Goal: Transaction & Acquisition: Purchase product/service

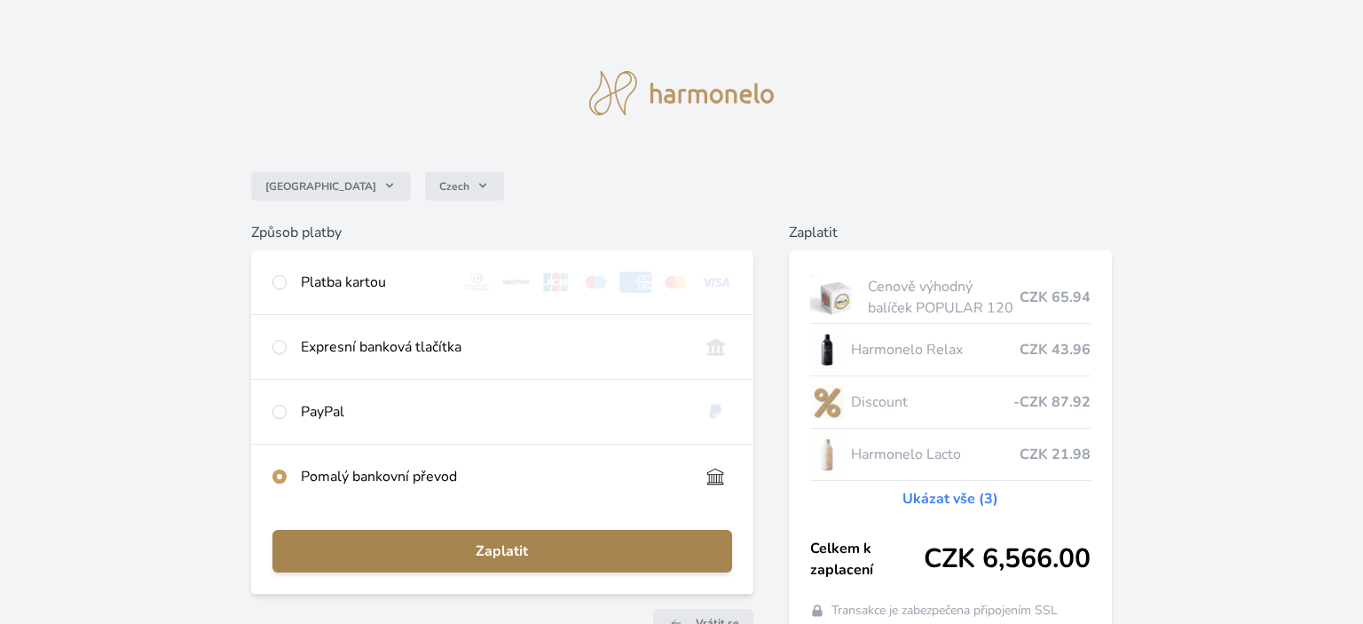
click at [489, 538] on button "Zaplatit" at bounding box center [502, 551] width 460 height 43
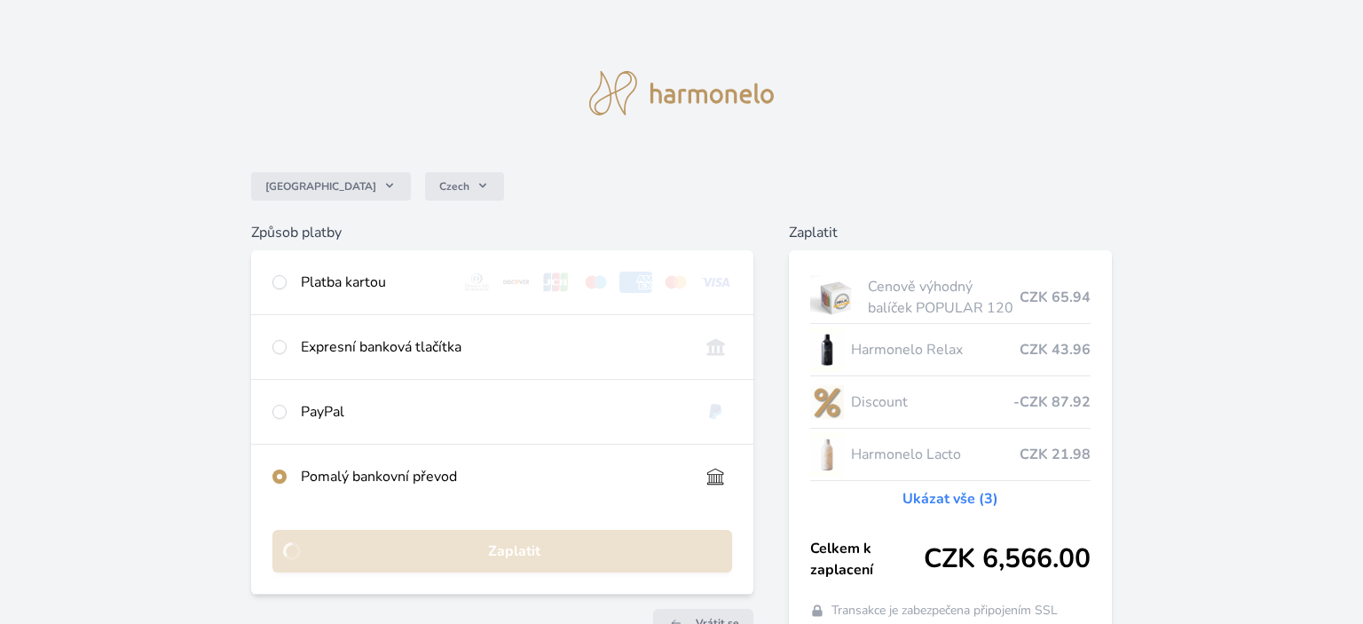
click at [193, 520] on div "Česko Czech Způsob platby Platba kartou Číslo karty <p>Your browser does not su…" at bounding box center [681, 343] width 1363 height 687
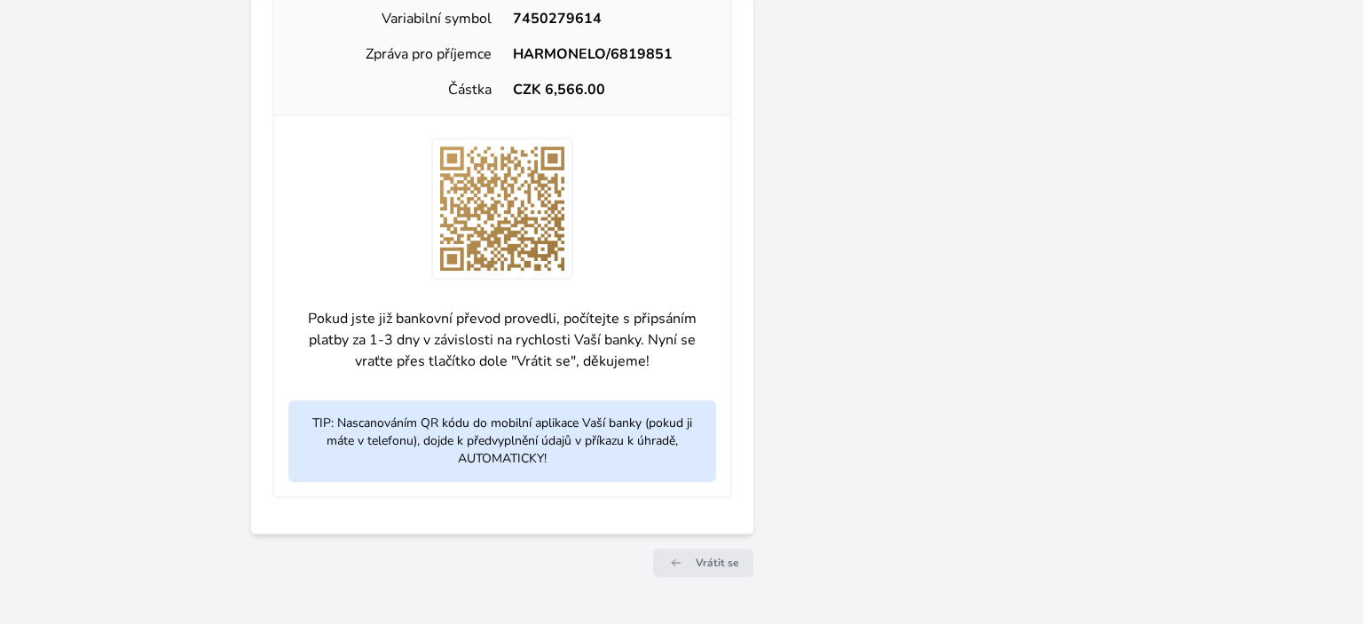
scroll to position [745, 0]
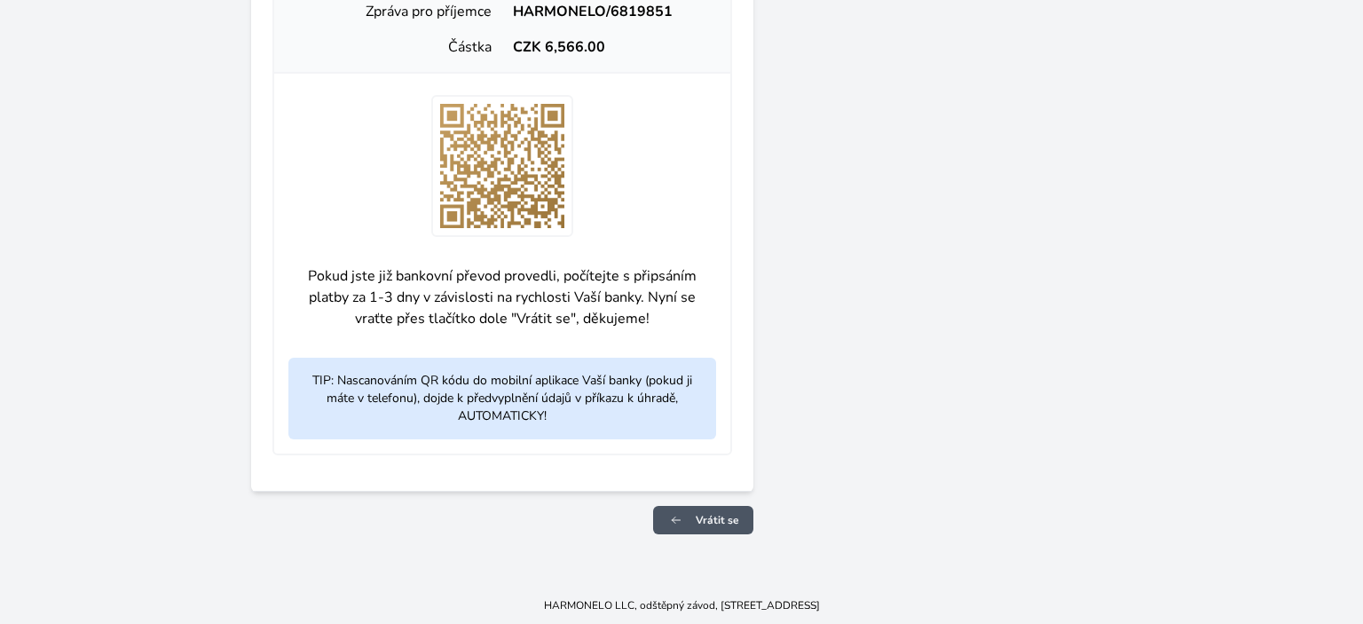
click at [721, 516] on span "Vrátit se" at bounding box center [717, 520] width 43 height 14
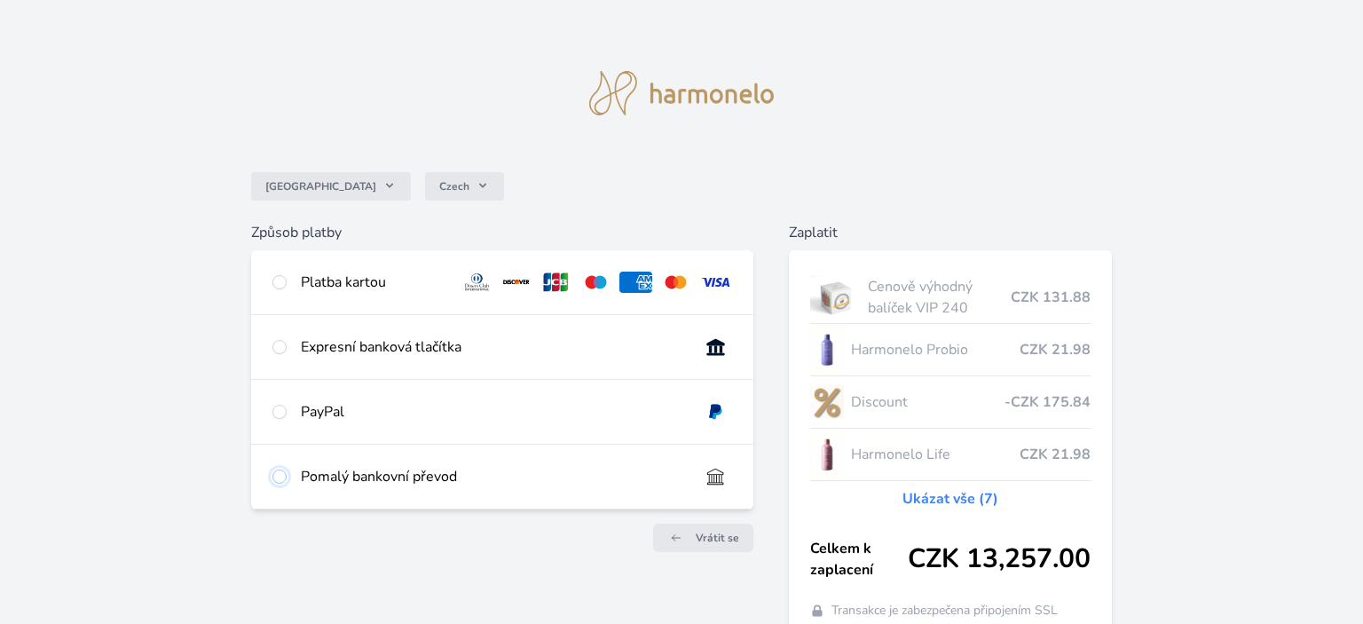
click at [275, 476] on input "radio" at bounding box center [279, 476] width 14 height 14
radio input "true"
click at [0, 0] on span "Zaplatit" at bounding box center [0, 0] width 0 height 0
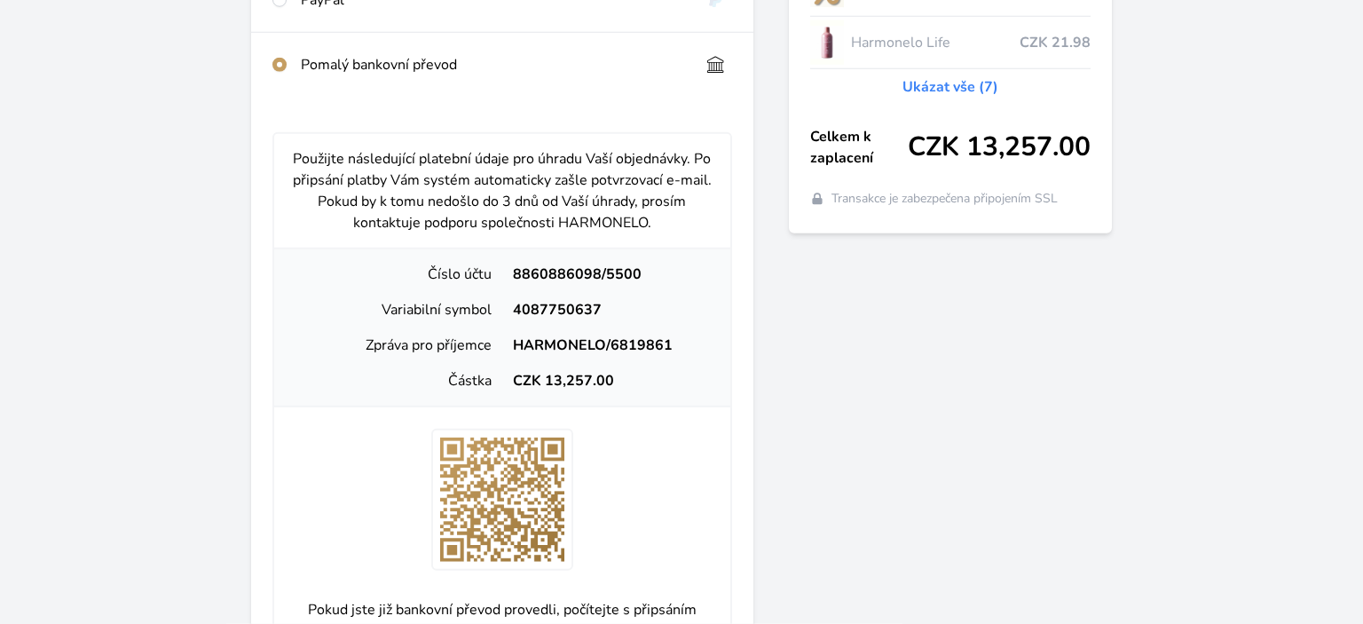
scroll to position [469, 0]
